Goal: Task Accomplishment & Management: Manage account settings

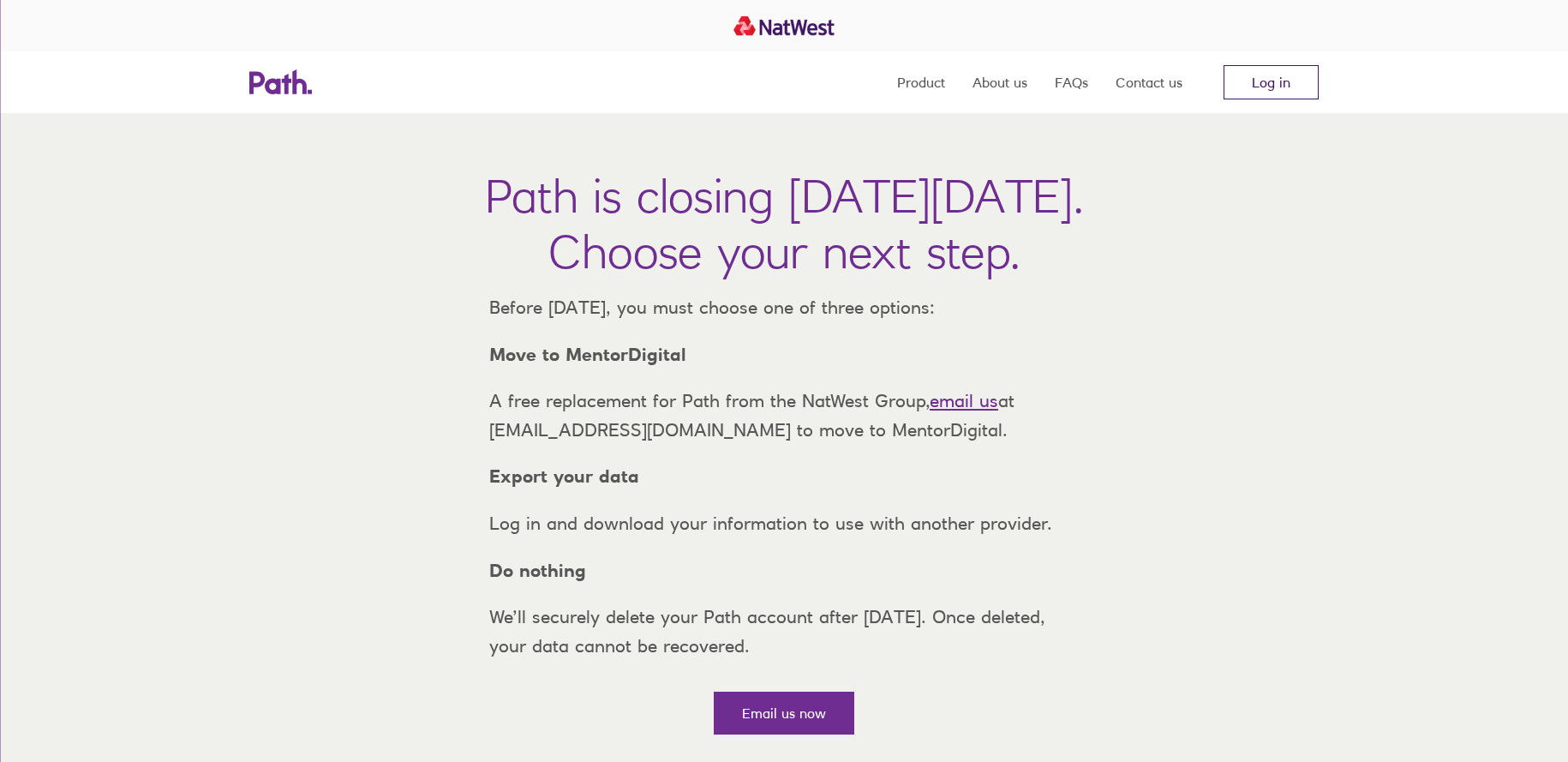
click at [1259, 83] on link "Log in" at bounding box center [1271, 82] width 95 height 35
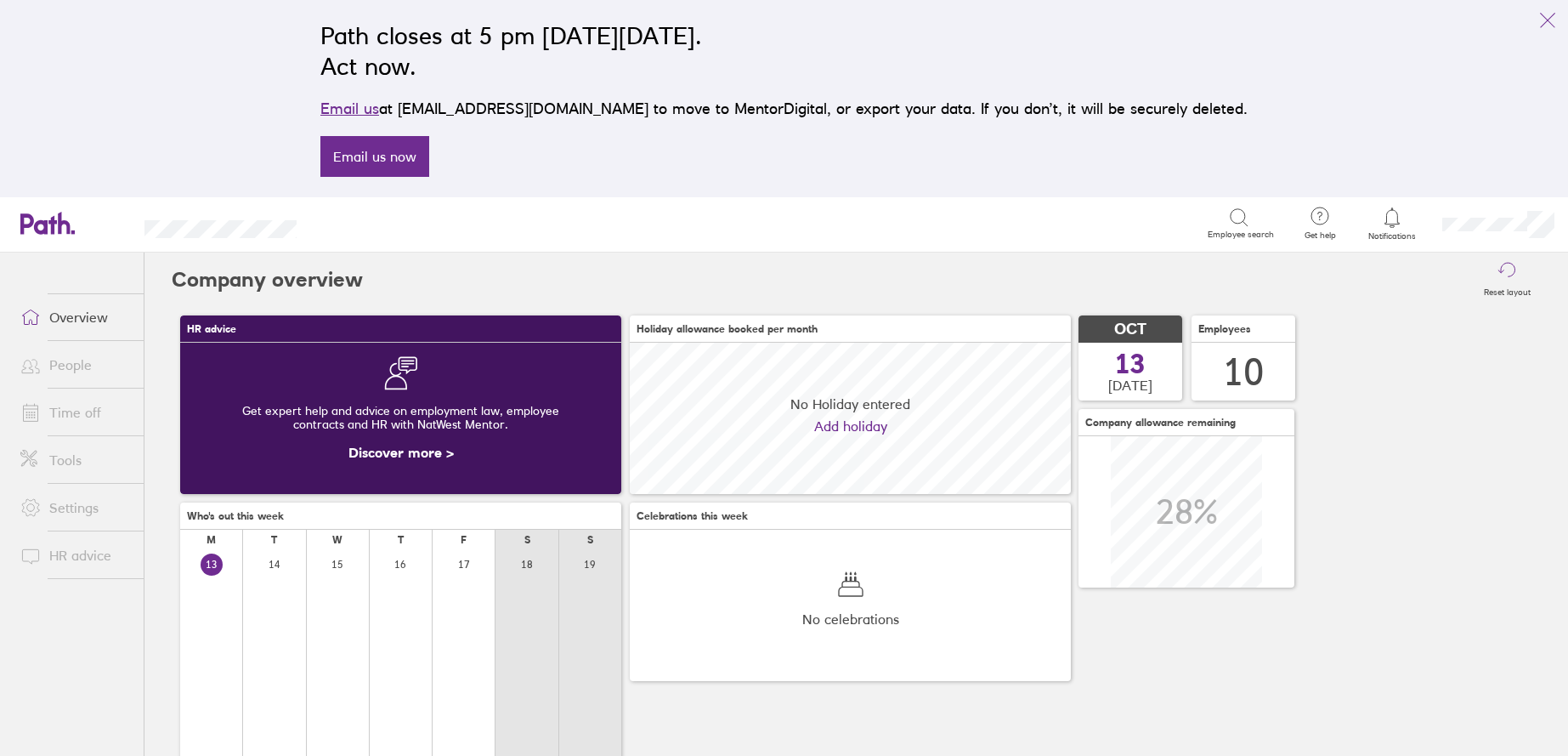
scroll to position [151, 441]
click at [65, 410] on link "Time off" at bounding box center [75, 413] width 137 height 34
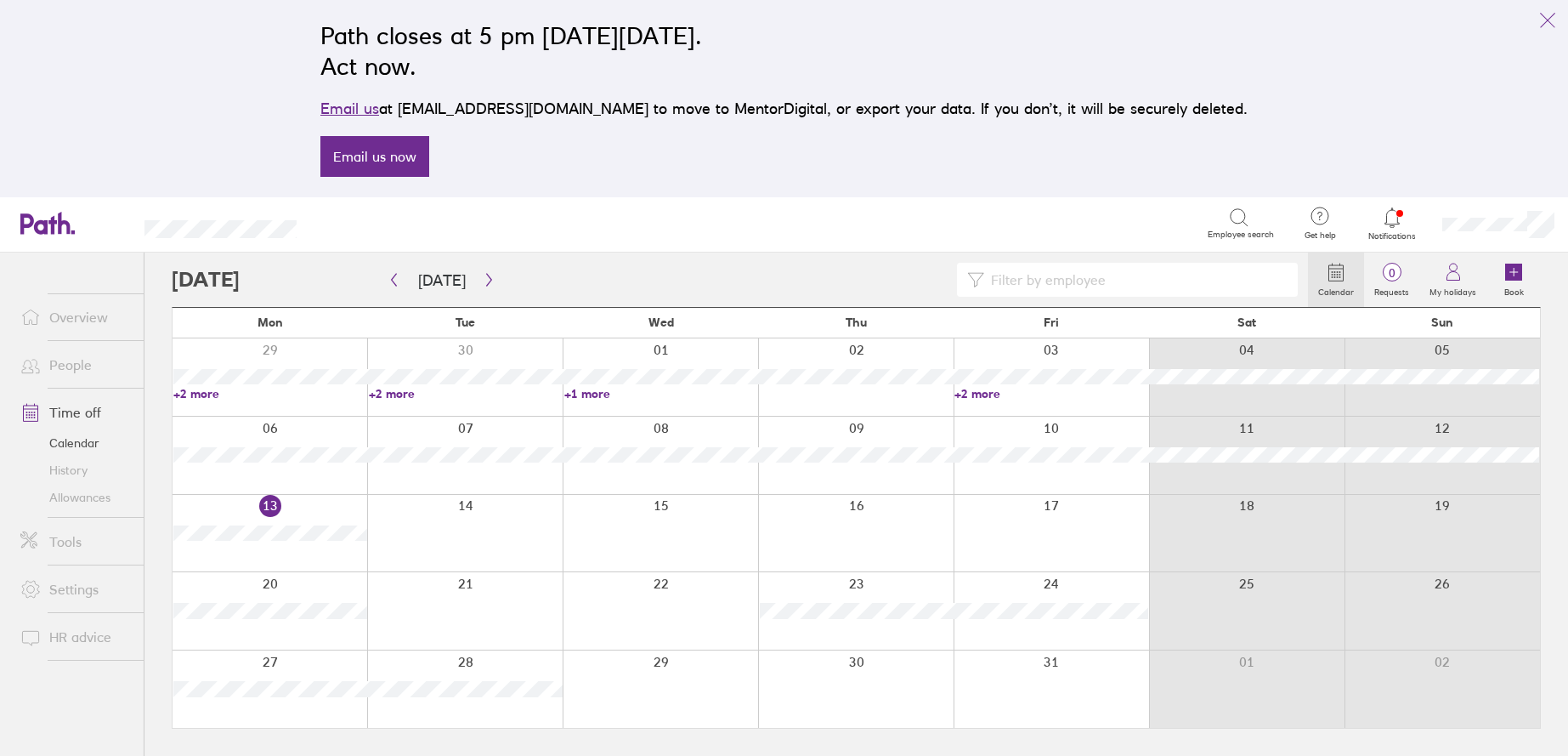
click at [1391, 220] on icon at bounding box center [1391, 217] width 21 height 21
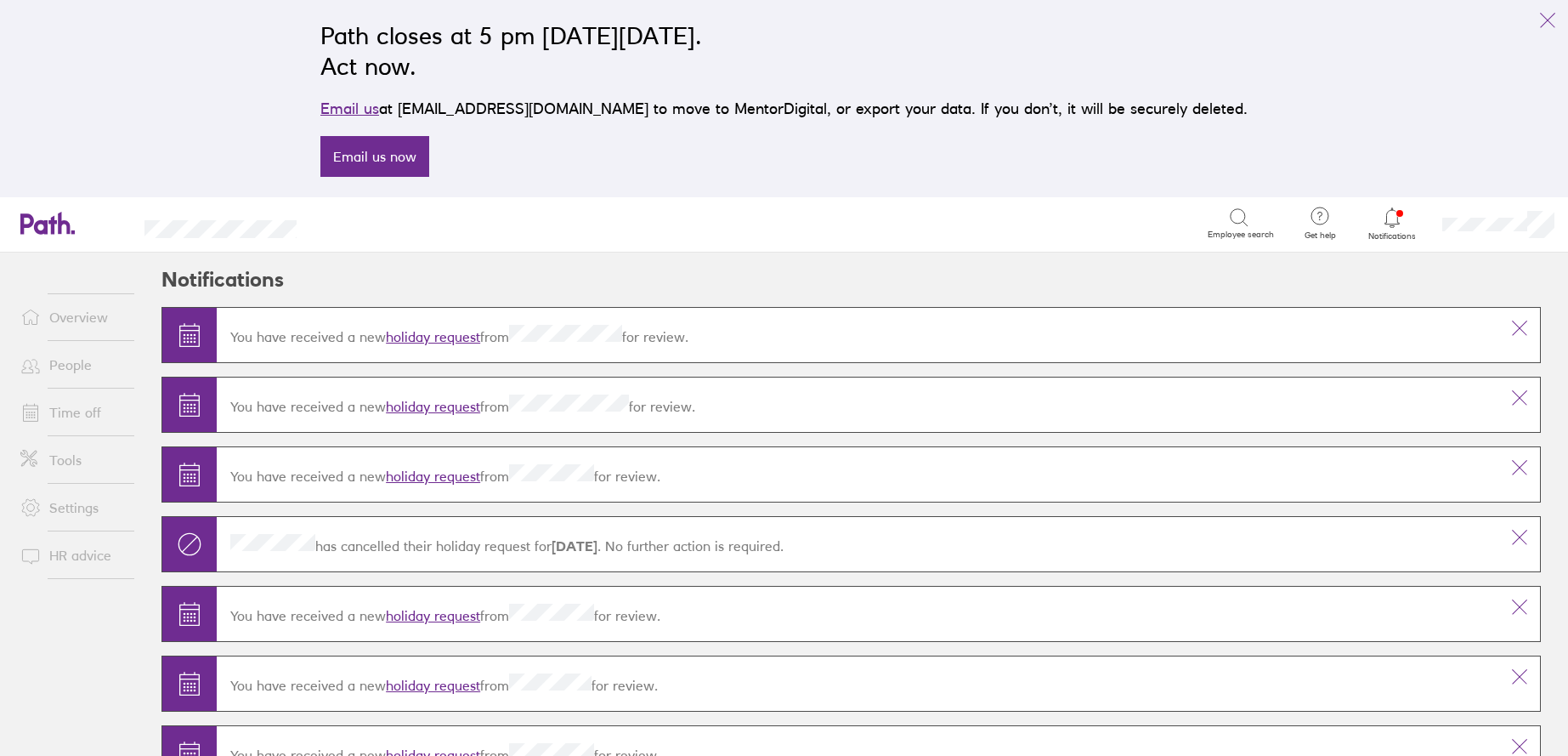
click at [452, 340] on link "holiday request" at bounding box center [433, 336] width 94 height 17
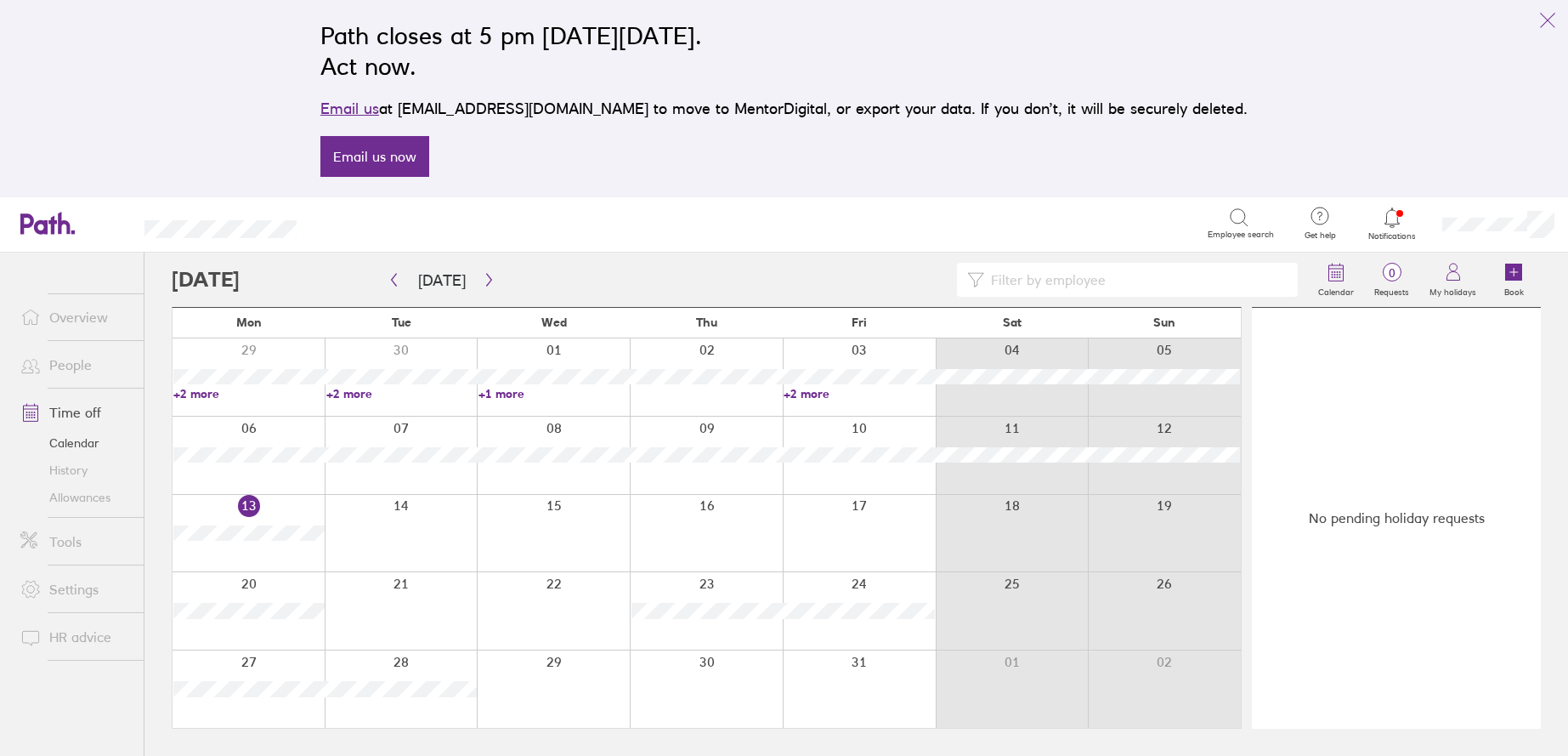
click at [1394, 219] on icon at bounding box center [1391, 217] width 21 height 21
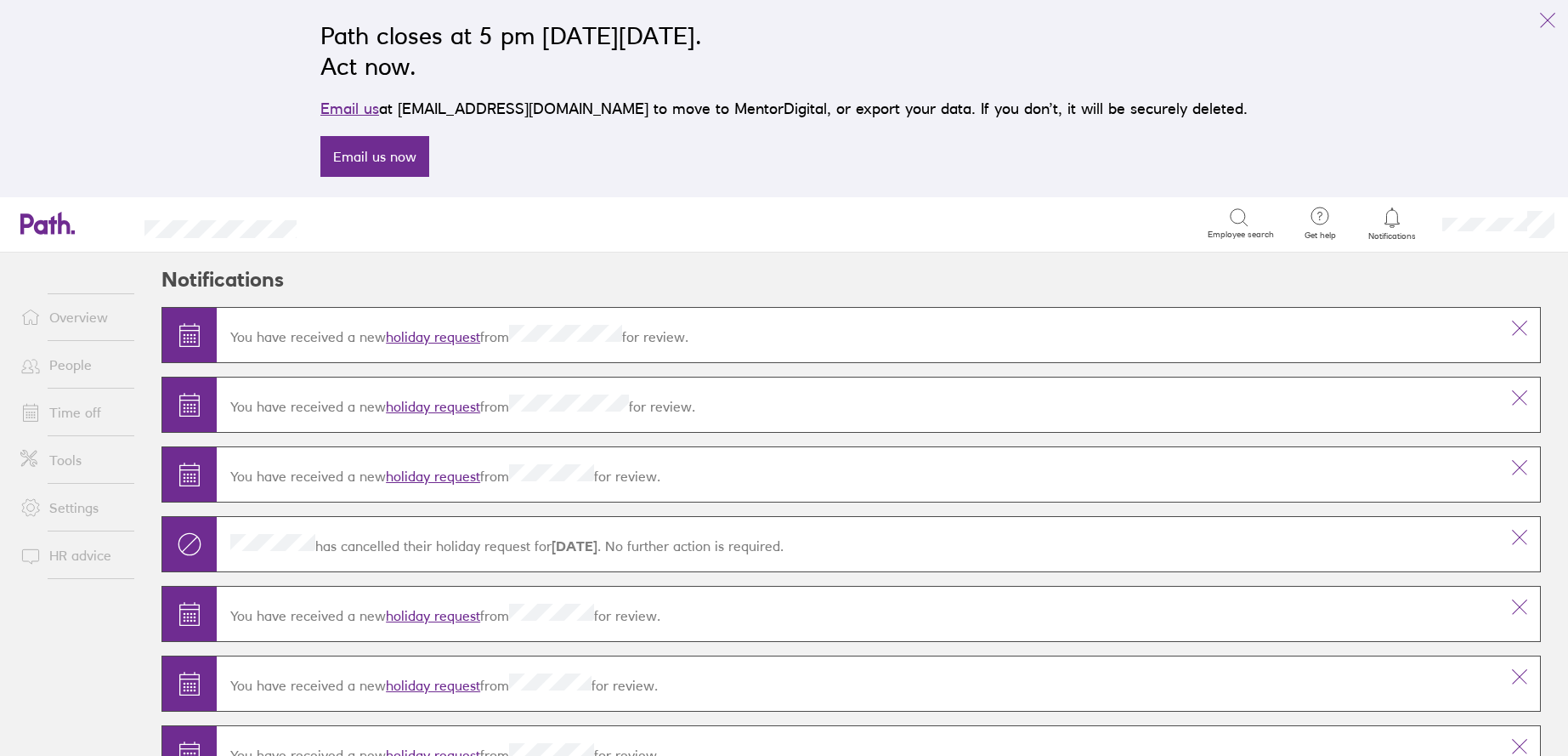
click at [451, 331] on link "holiday request" at bounding box center [433, 336] width 94 height 17
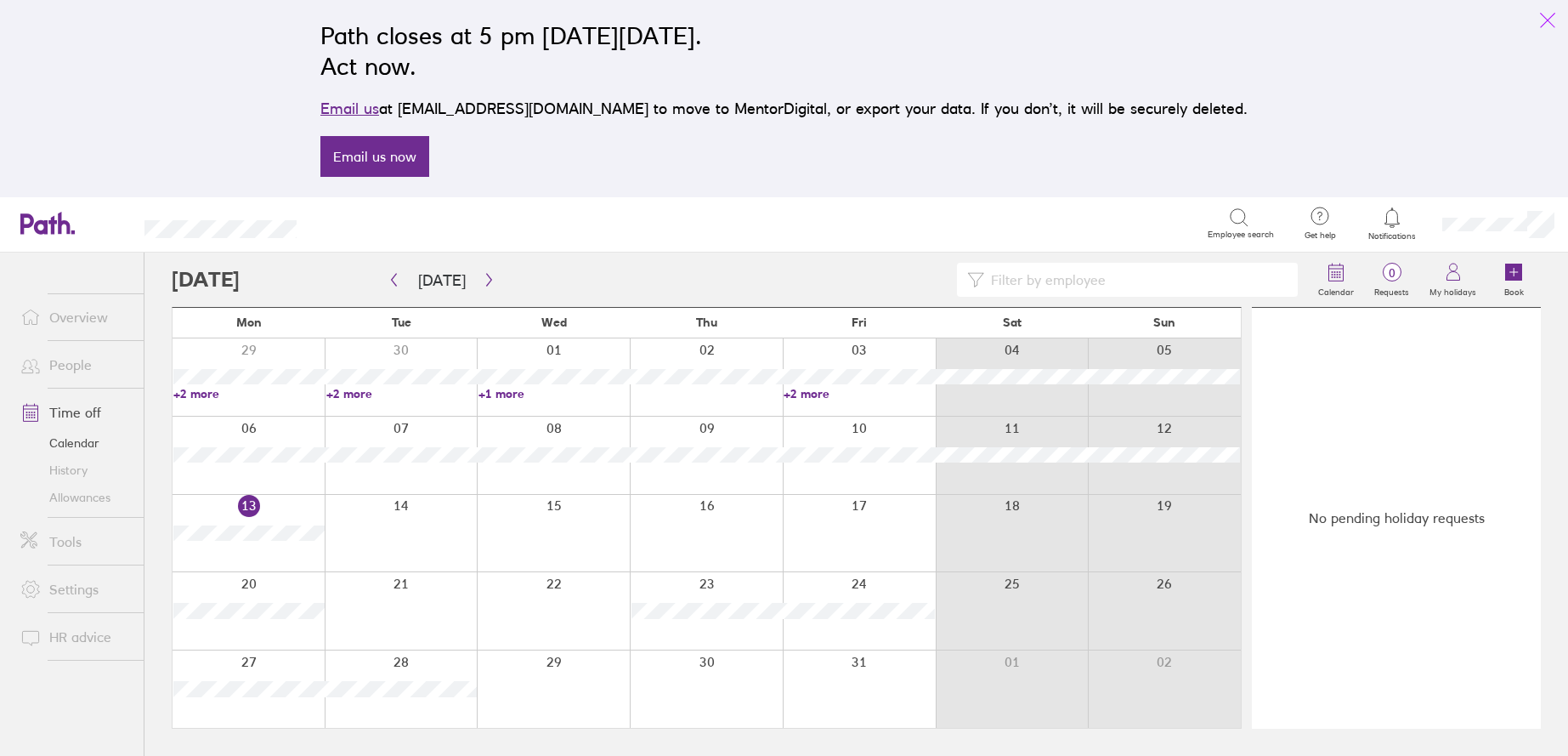
click at [1555, 20] on icon "link" at bounding box center [1547, 20] width 21 height 21
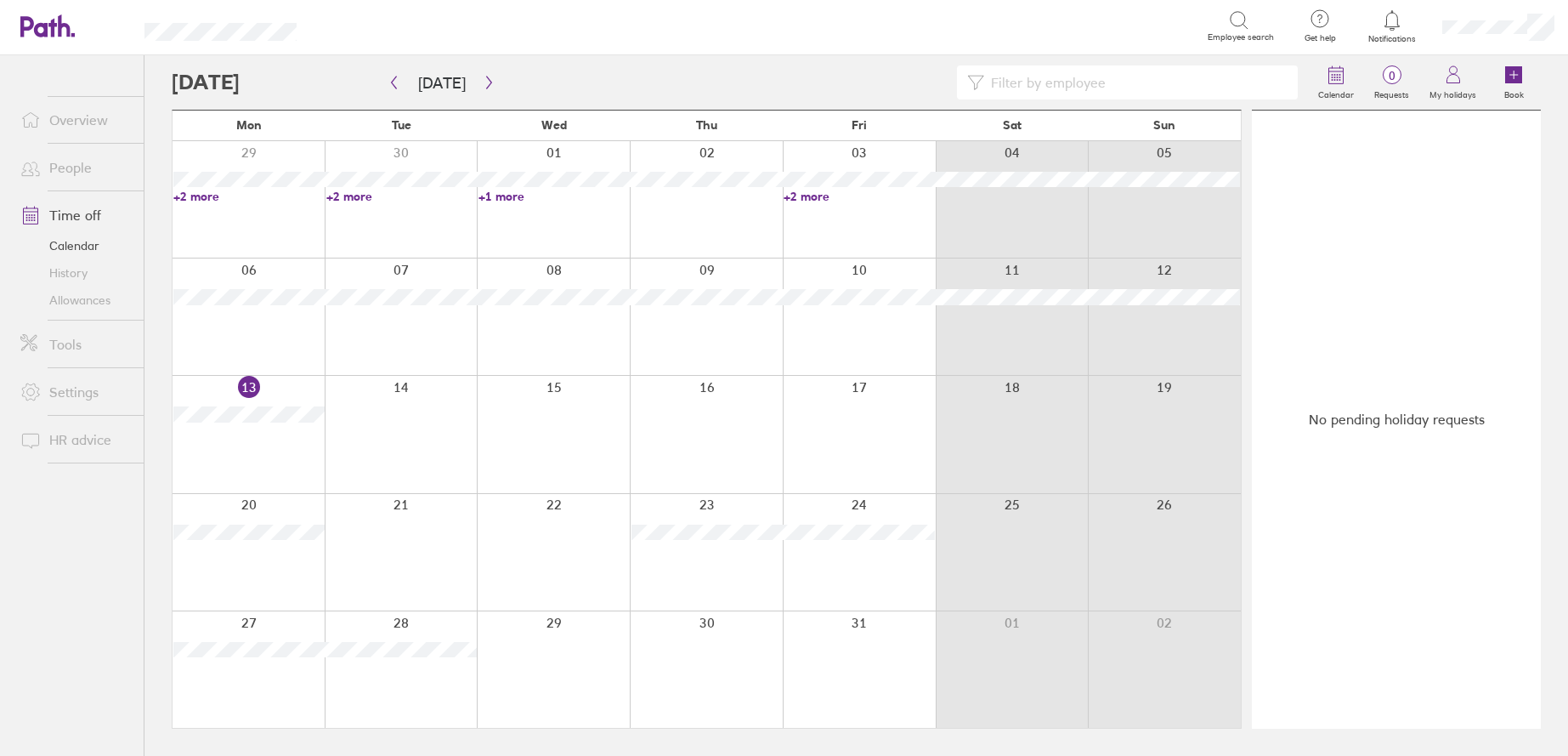
click at [40, 124] on icon at bounding box center [31, 120] width 21 height 21
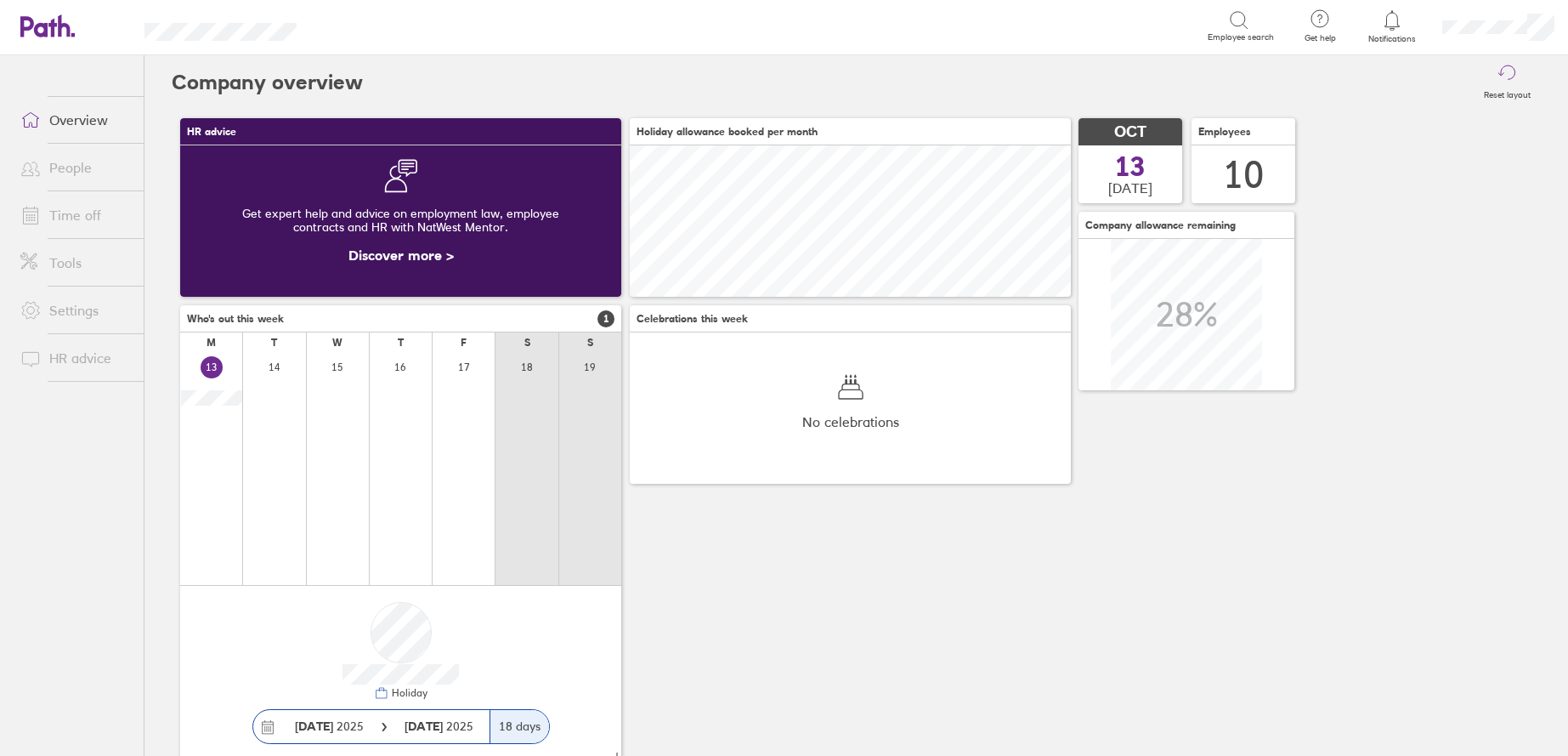
scroll to position [151, 441]
click at [69, 214] on link "Time off" at bounding box center [75, 215] width 137 height 34
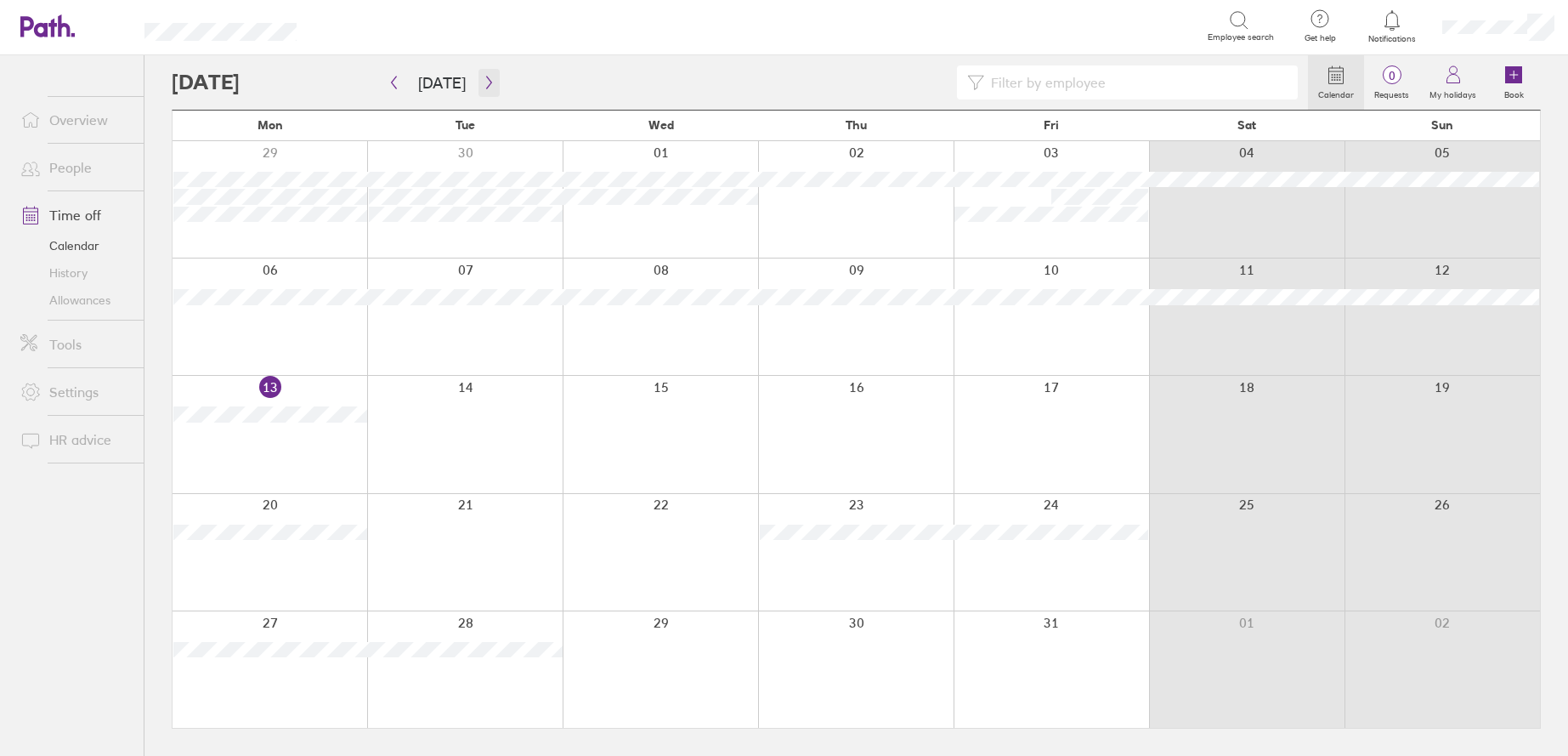
click at [486, 88] on icon "button" at bounding box center [489, 82] width 5 height 13
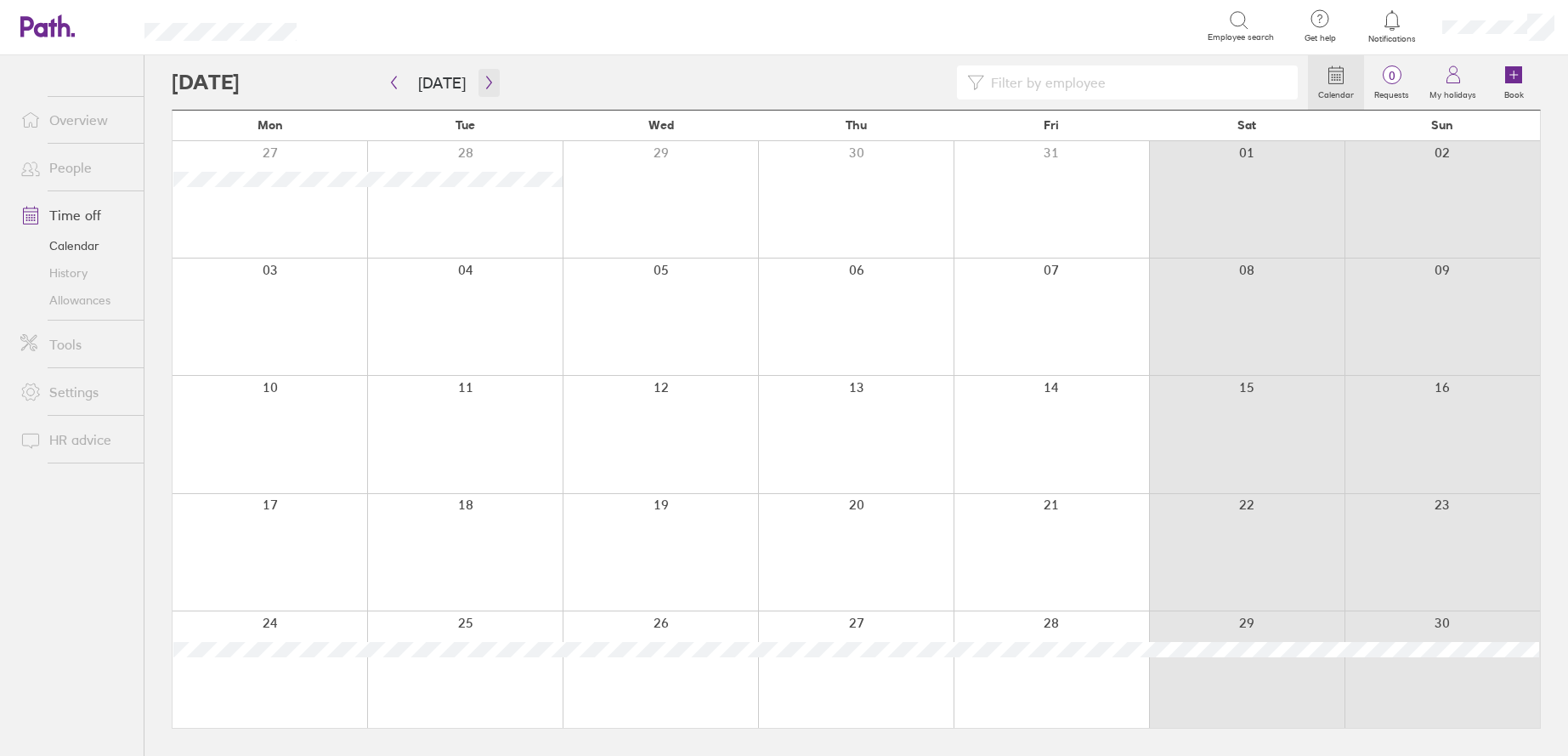
click at [486, 88] on icon "button" at bounding box center [489, 82] width 5 height 13
click at [75, 129] on link "Overview" at bounding box center [75, 120] width 137 height 34
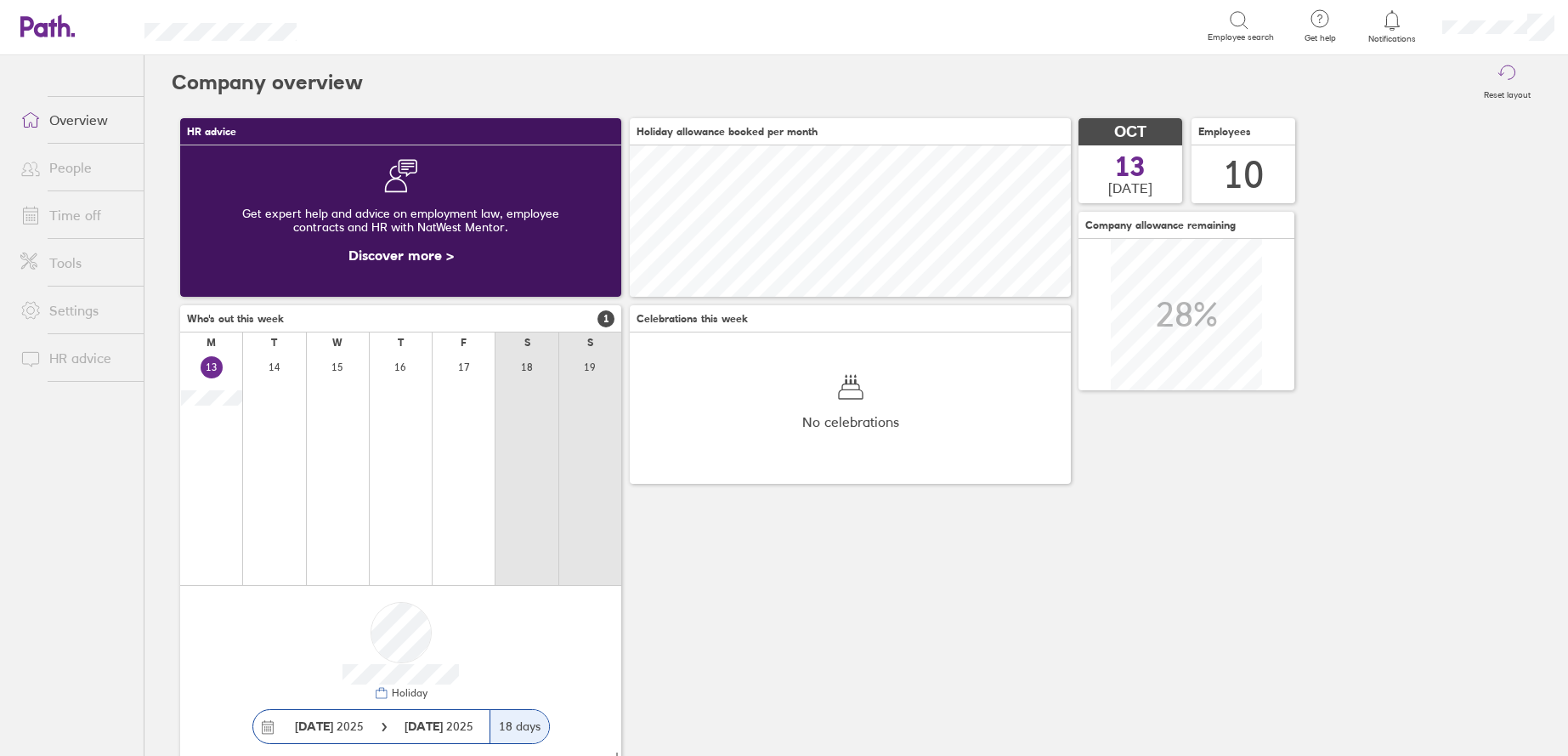
scroll to position [151, 441]
